Goal: Check status: Check status

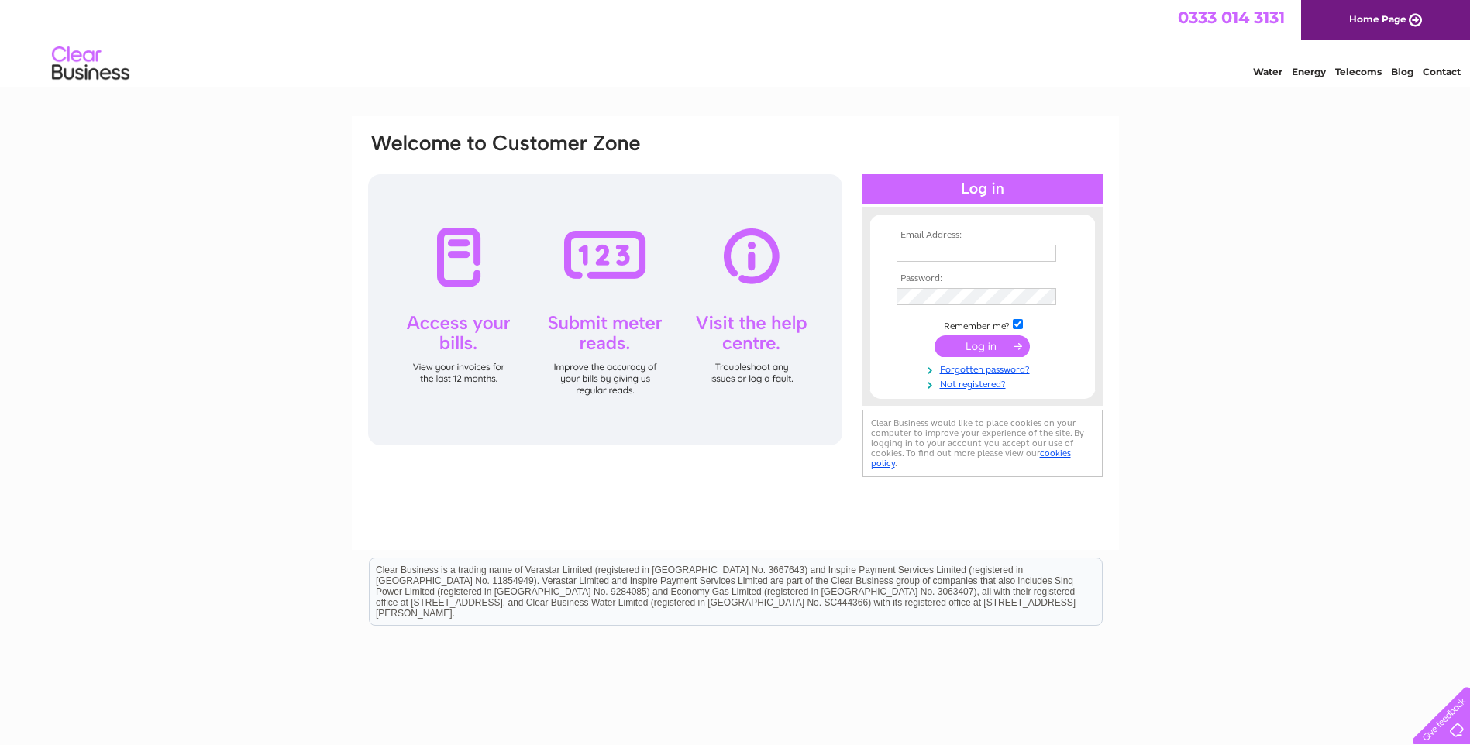
type input "info@innocentclothingltd.com"
click at [984, 337] on input "submit" at bounding box center [981, 346] width 95 height 22
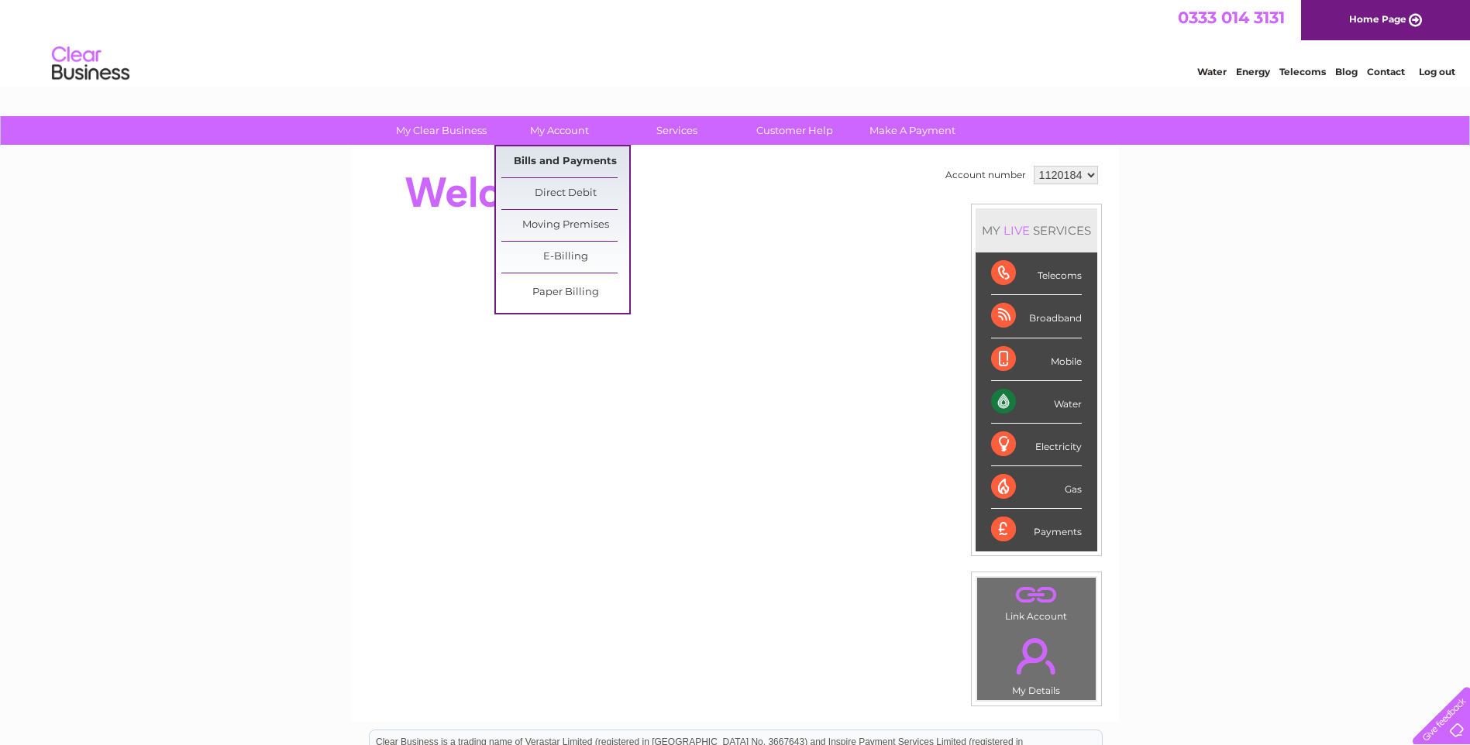
click at [559, 158] on link "Bills and Payments" at bounding box center [565, 161] width 128 height 31
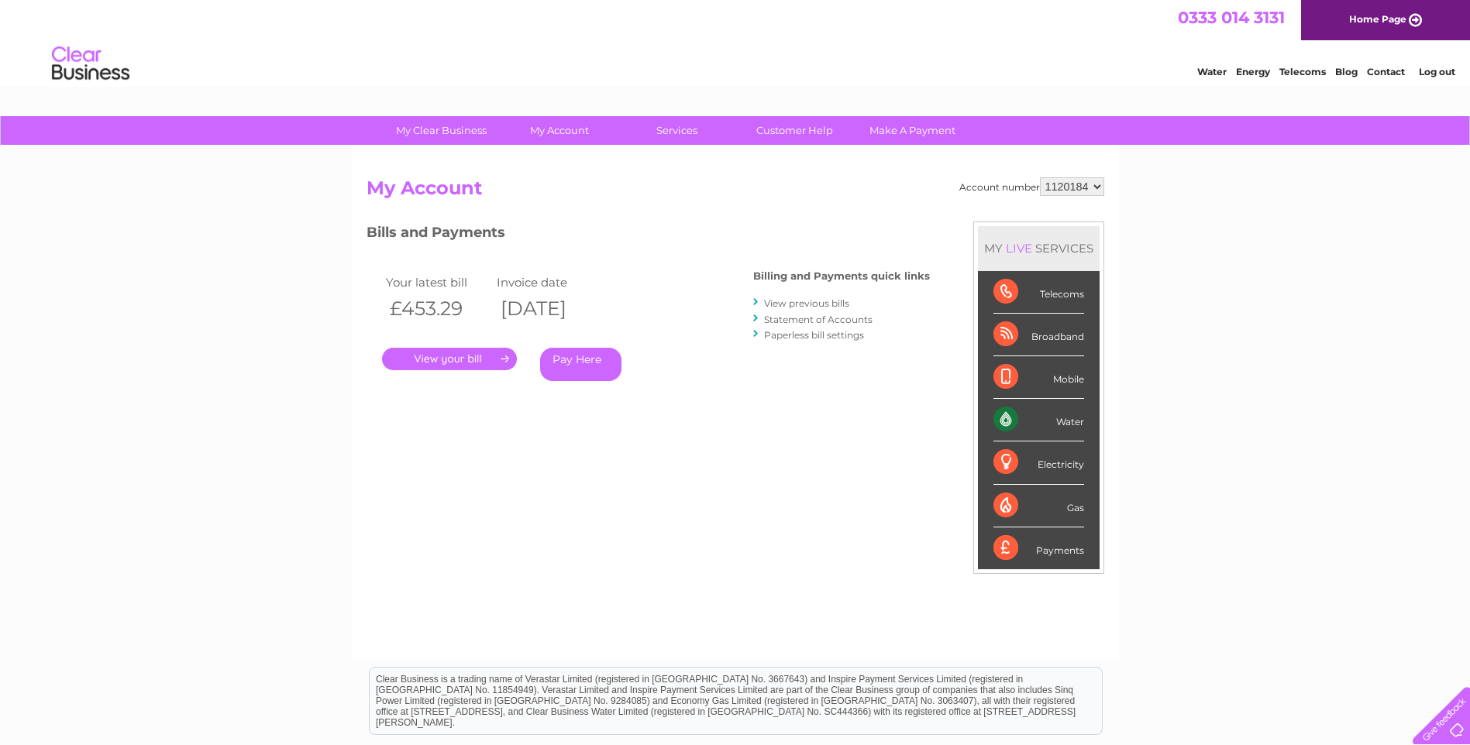
click at [484, 356] on link "." at bounding box center [449, 359] width 135 height 22
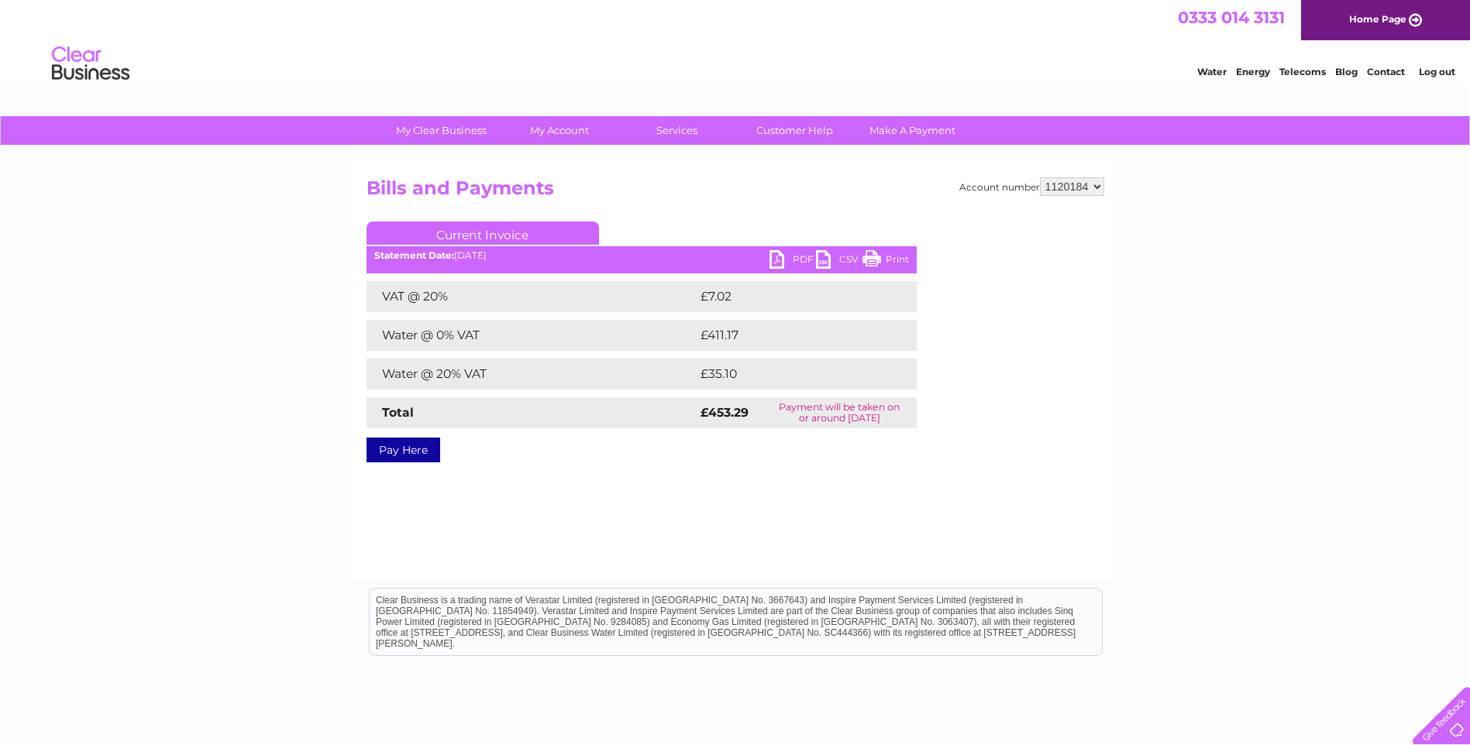
click at [784, 265] on link "PDF" at bounding box center [792, 261] width 46 height 22
